Goal: Task Accomplishment & Management: Manage account settings

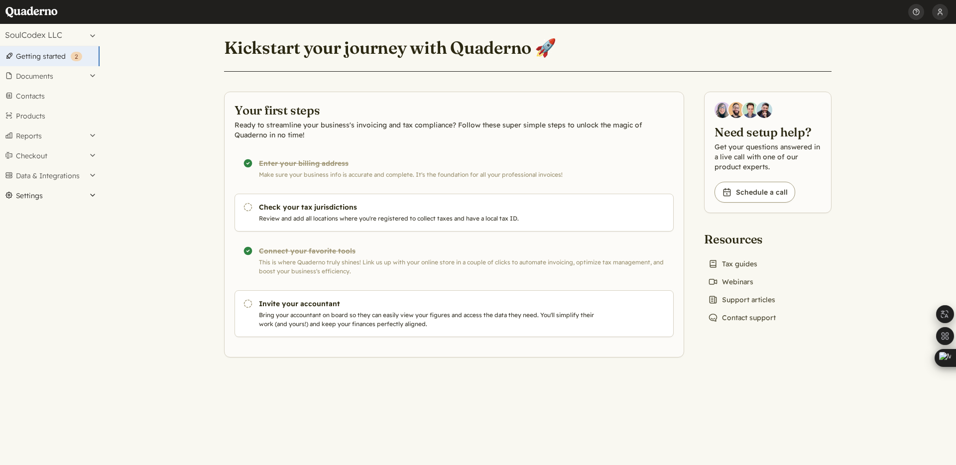
click at [90, 194] on button "Settings" at bounding box center [50, 196] width 100 height 20
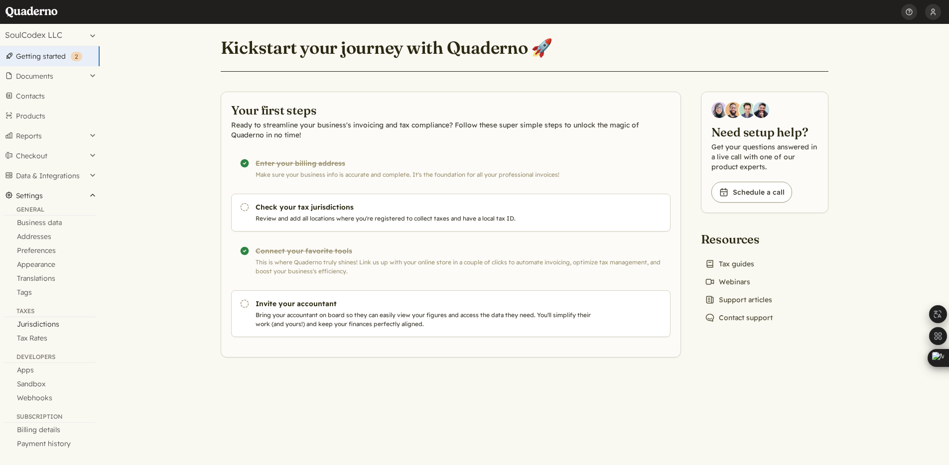
scroll to position [0, 0]
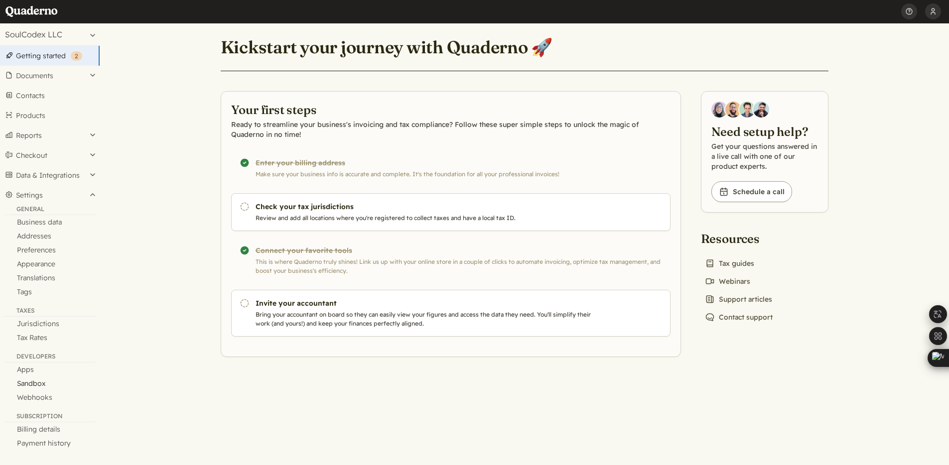
click at [48, 384] on link "Sandbox" at bounding box center [50, 384] width 100 height 14
click at [41, 385] on link "Sandbox" at bounding box center [50, 384] width 100 height 14
click at [26, 369] on link "Apps" at bounding box center [50, 370] width 100 height 14
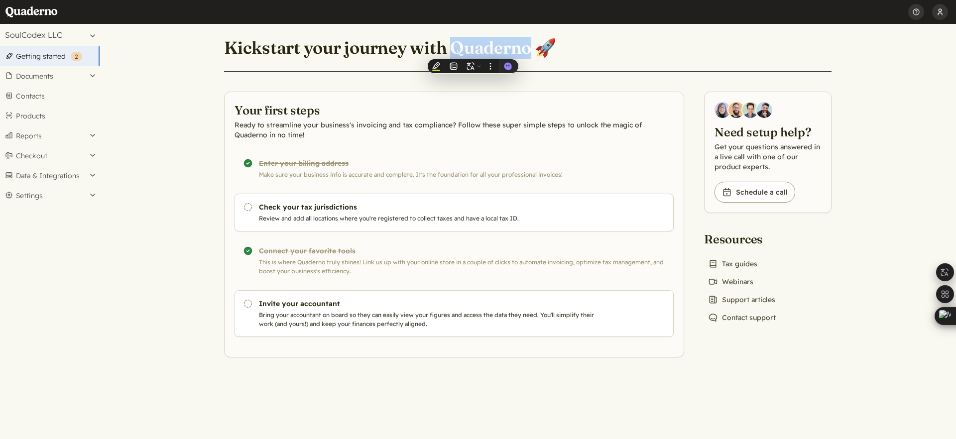
click at [941, 10] on button "Keying [PERSON_NAME]" at bounding box center [941, 12] width 16 height 24
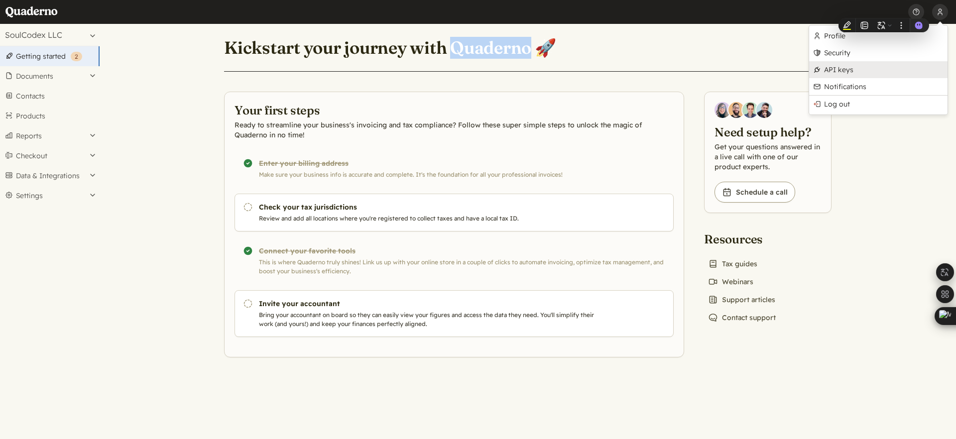
click at [868, 72] on link "API keys" at bounding box center [878, 69] width 138 height 17
